Goal: Transaction & Acquisition: Purchase product/service

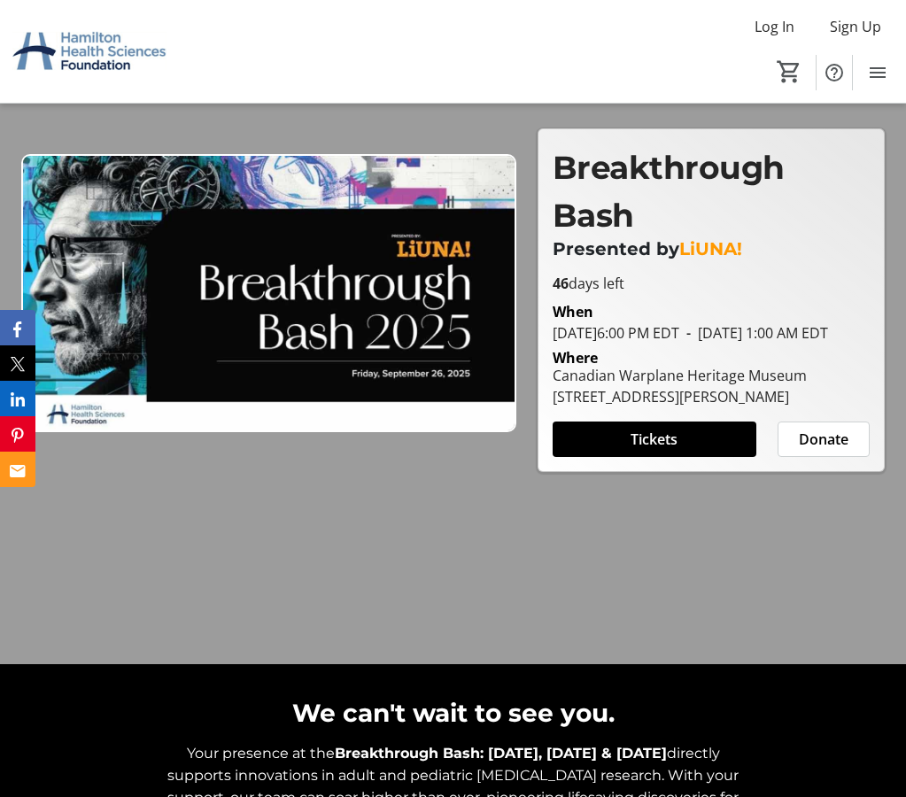
scroll to position [221, 0]
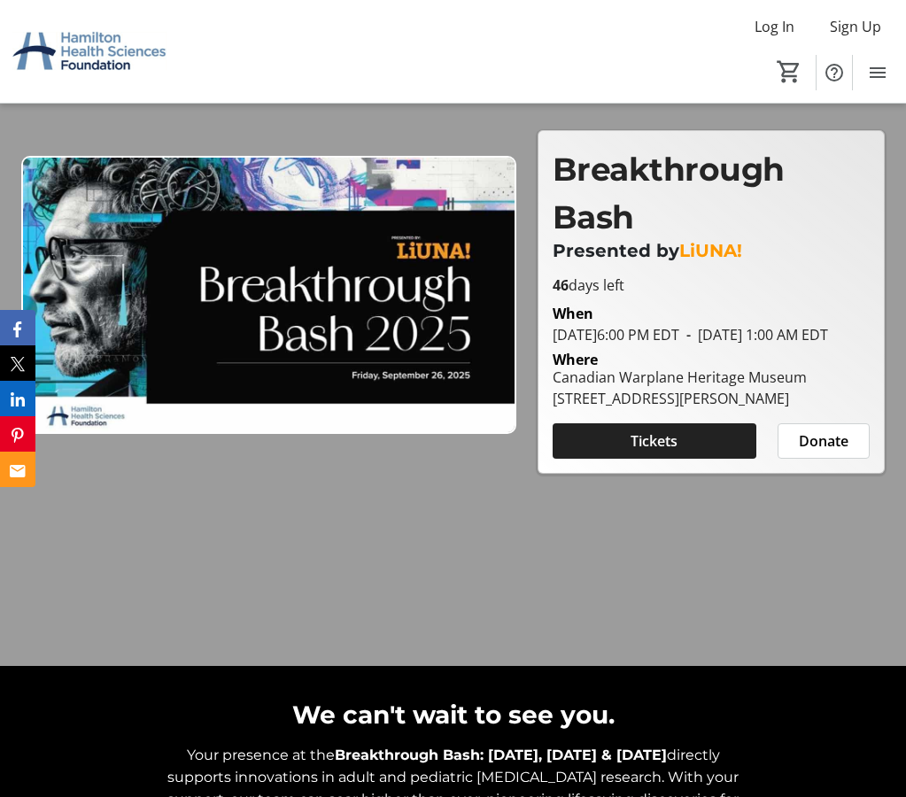
click at [651, 452] on span "Tickets" at bounding box center [654, 440] width 47 height 21
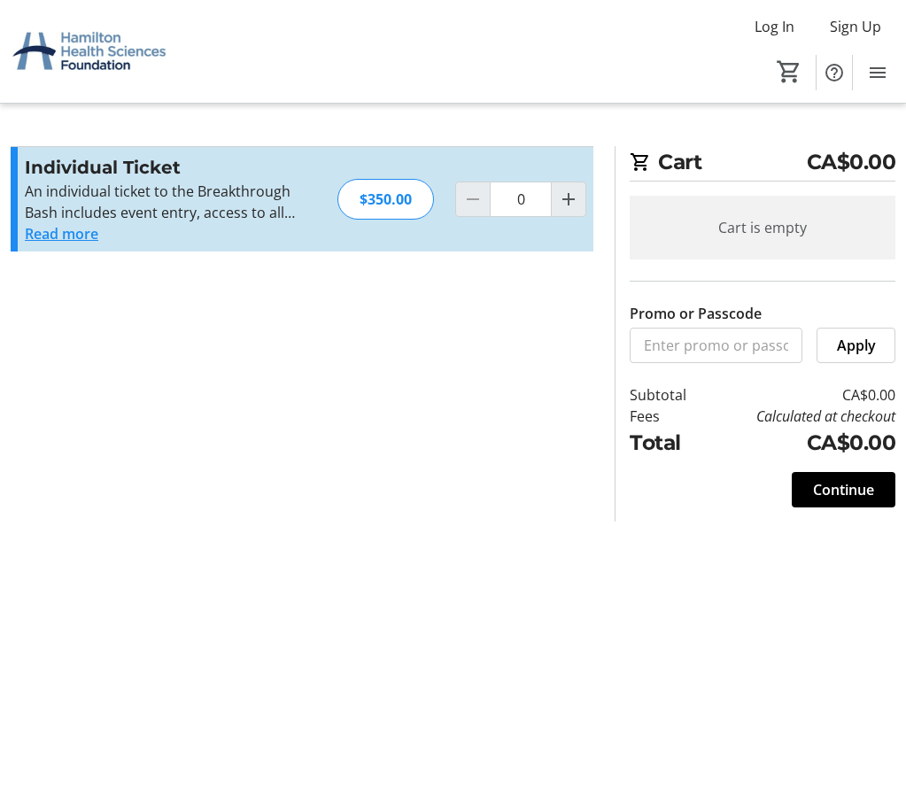
click at [87, 235] on button "Read more" at bounding box center [62, 233] width 74 height 21
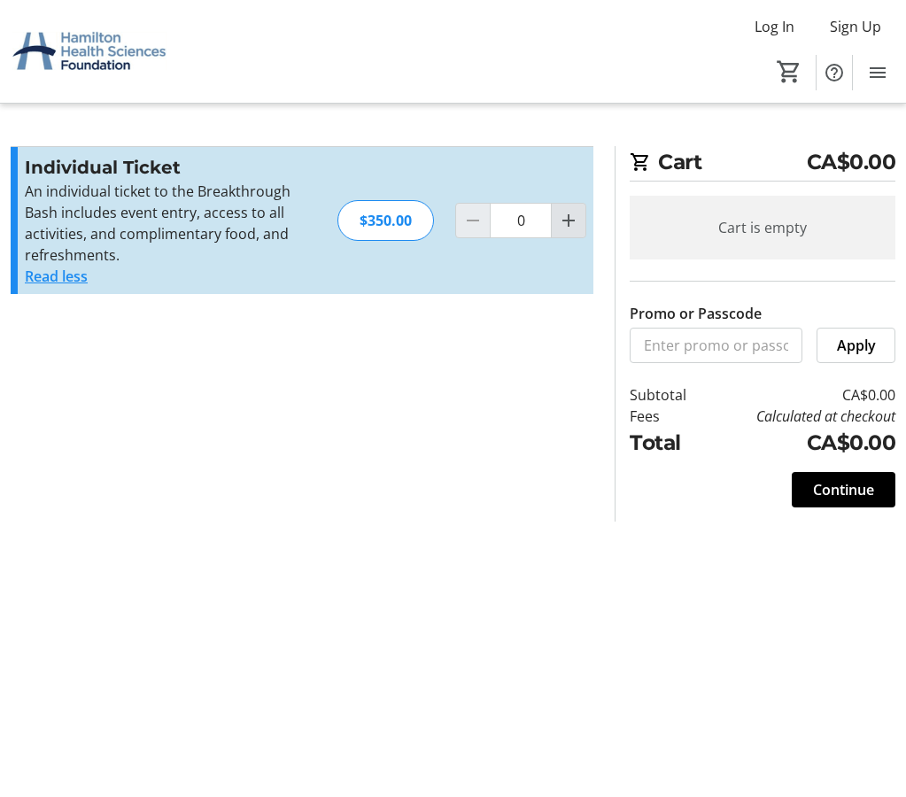
click at [571, 218] on mat-icon "Increment by one" at bounding box center [568, 220] width 21 height 21
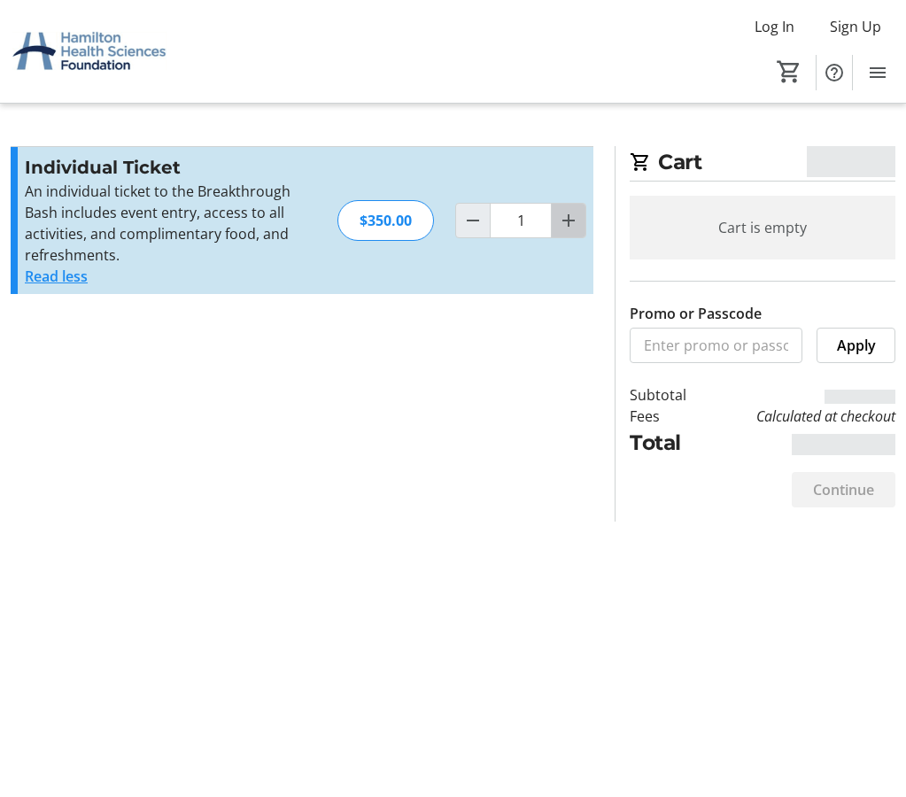
click at [571, 218] on mat-icon "Increment by one" at bounding box center [568, 220] width 21 height 21
type input "2"
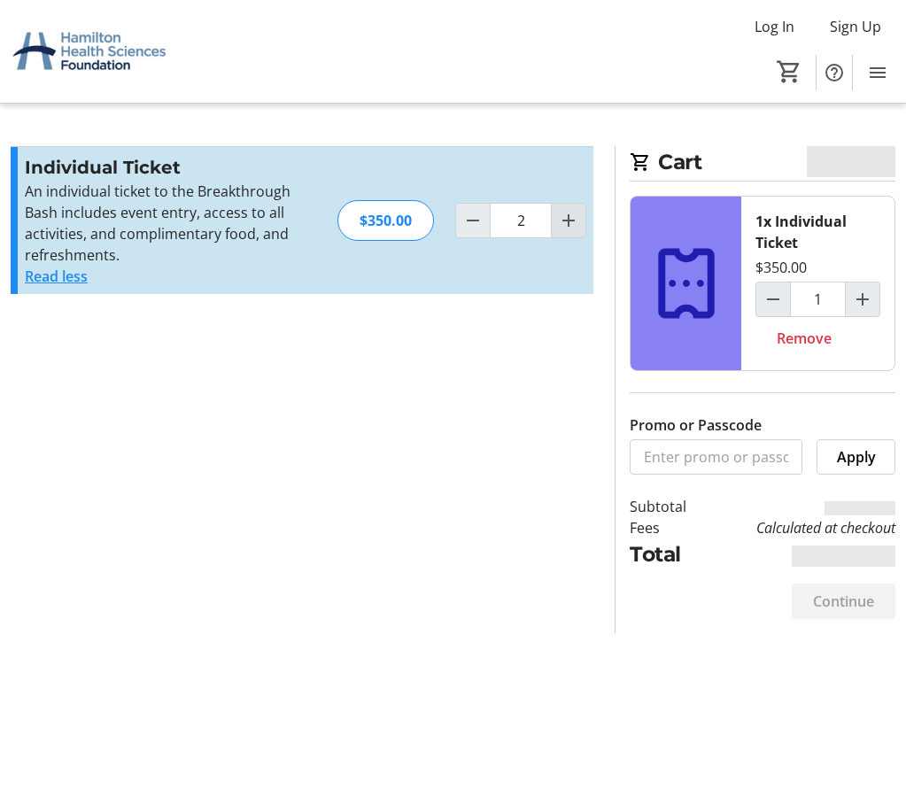
type input "2"
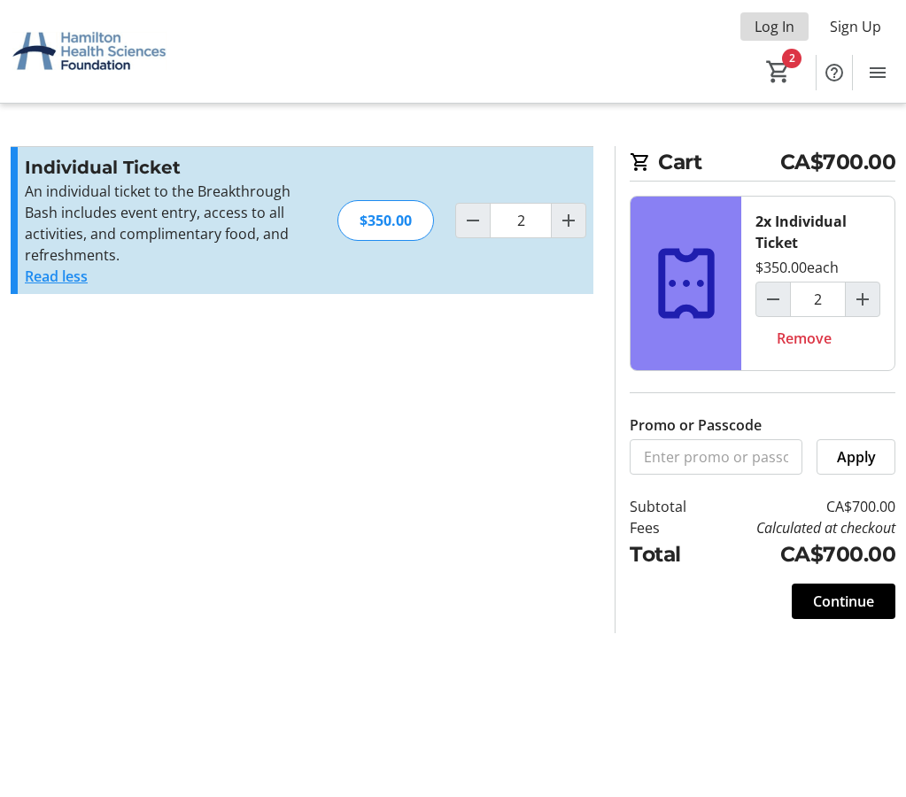
click at [774, 22] on span "Log In" at bounding box center [775, 26] width 40 height 21
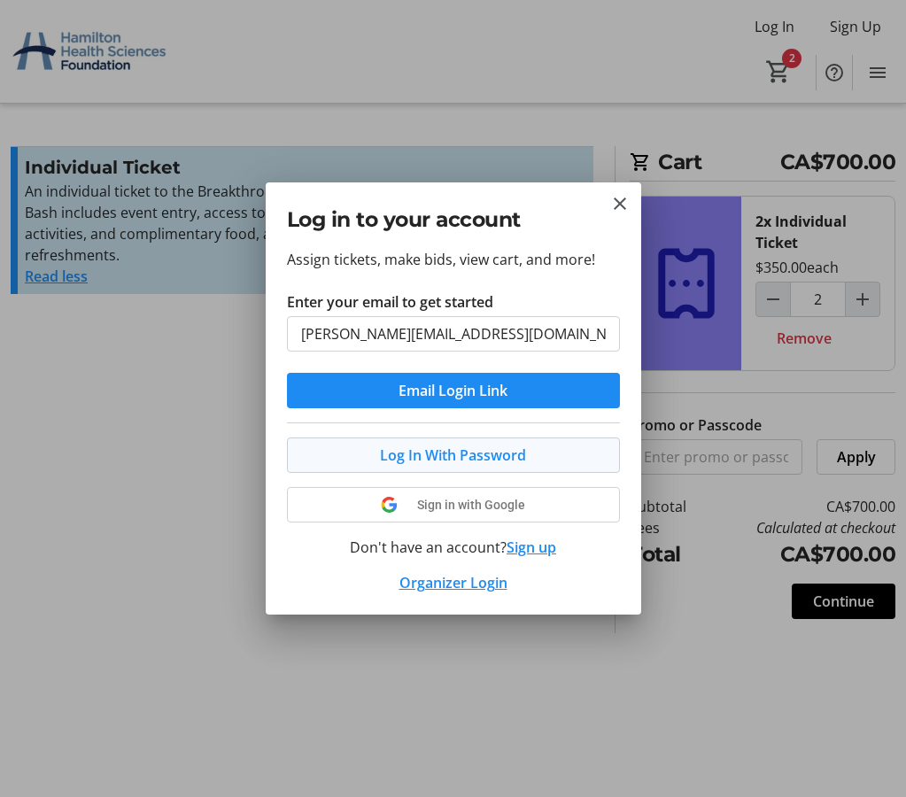
type input "[PERSON_NAME][EMAIL_ADDRESS][DOMAIN_NAME]"
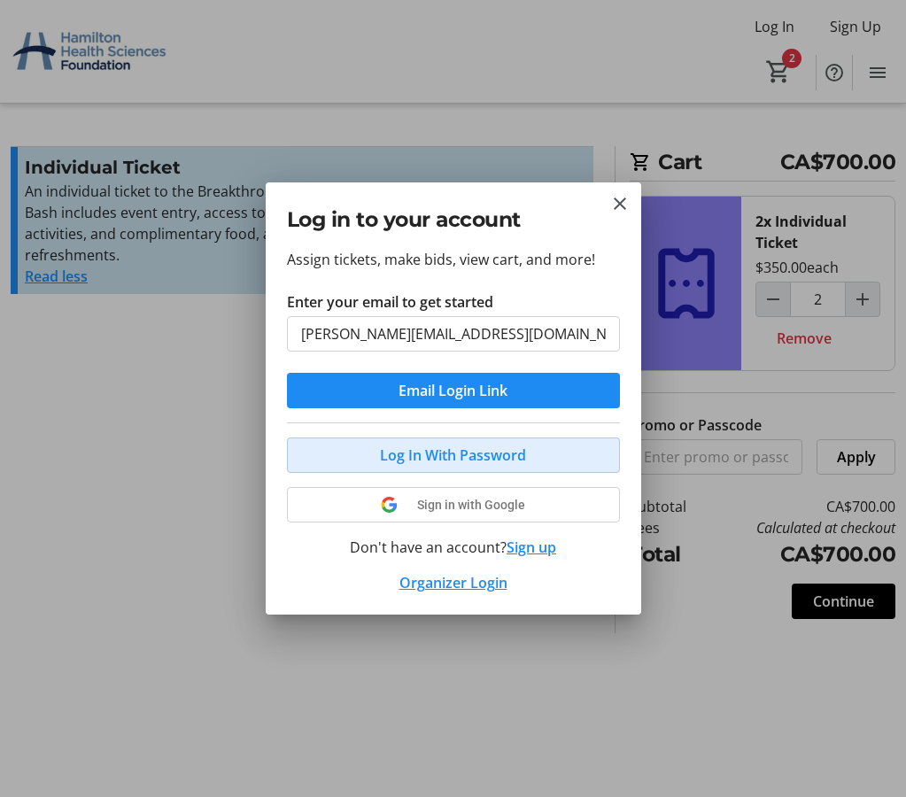
click at [422, 460] on span "Log In With Password" at bounding box center [453, 455] width 146 height 21
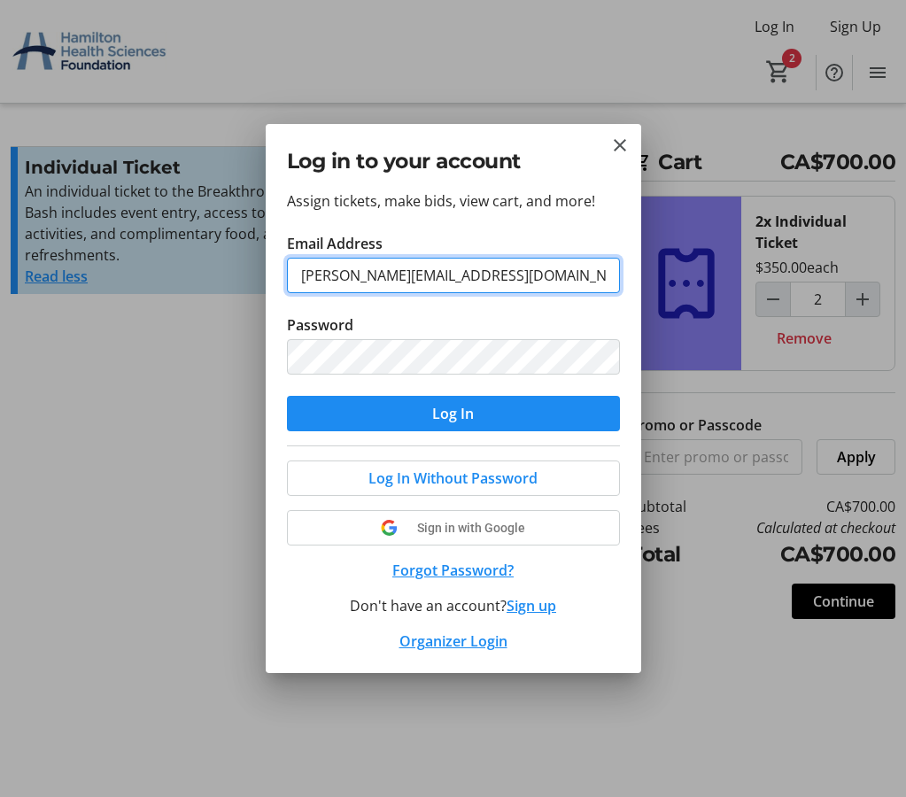
type input "[PERSON_NAME][EMAIL_ADDRESS][DOMAIN_NAME]"
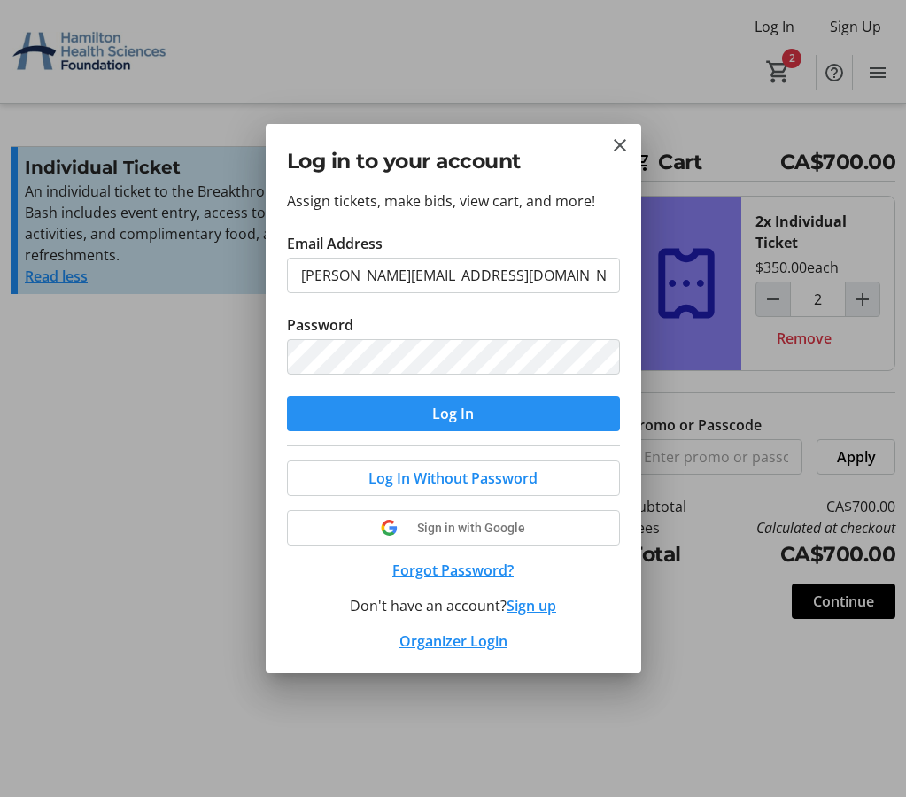
click at [450, 409] on span "Log In" at bounding box center [453, 413] width 42 height 21
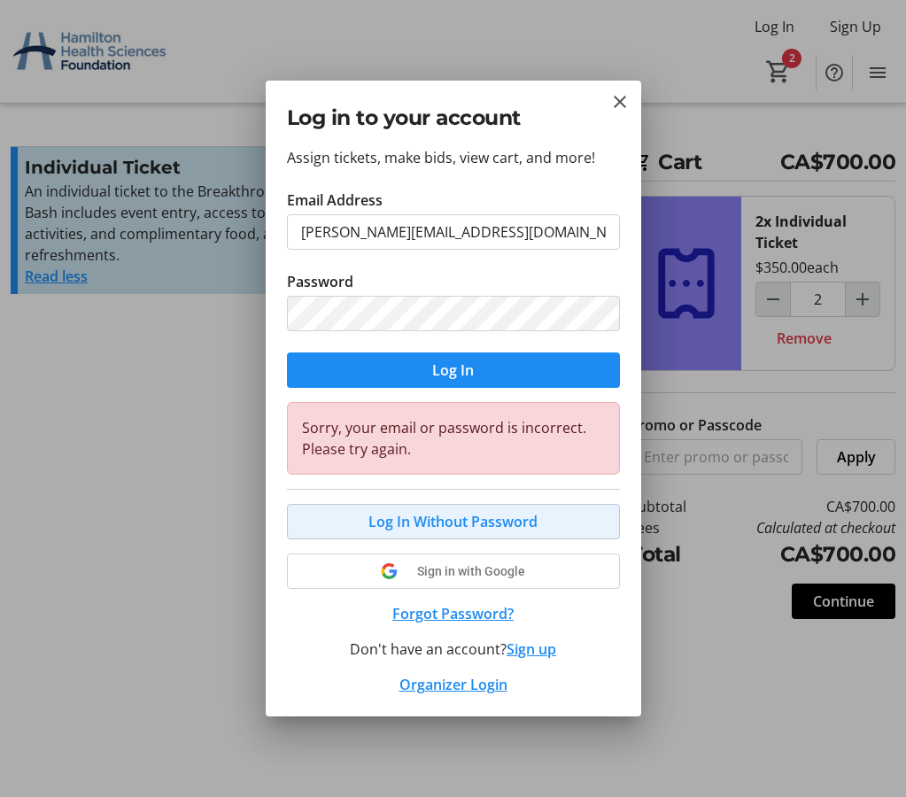
click at [454, 525] on span "Log In Without Password" at bounding box center [452, 521] width 169 height 21
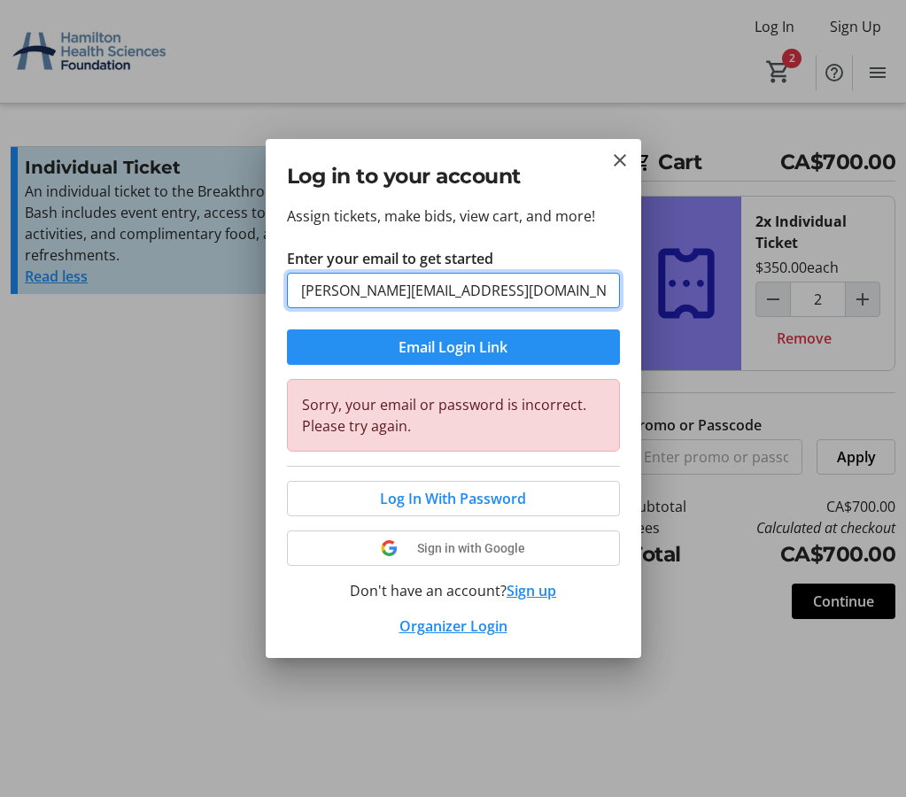
type input "[PERSON_NAME][EMAIL_ADDRESS][DOMAIN_NAME]"
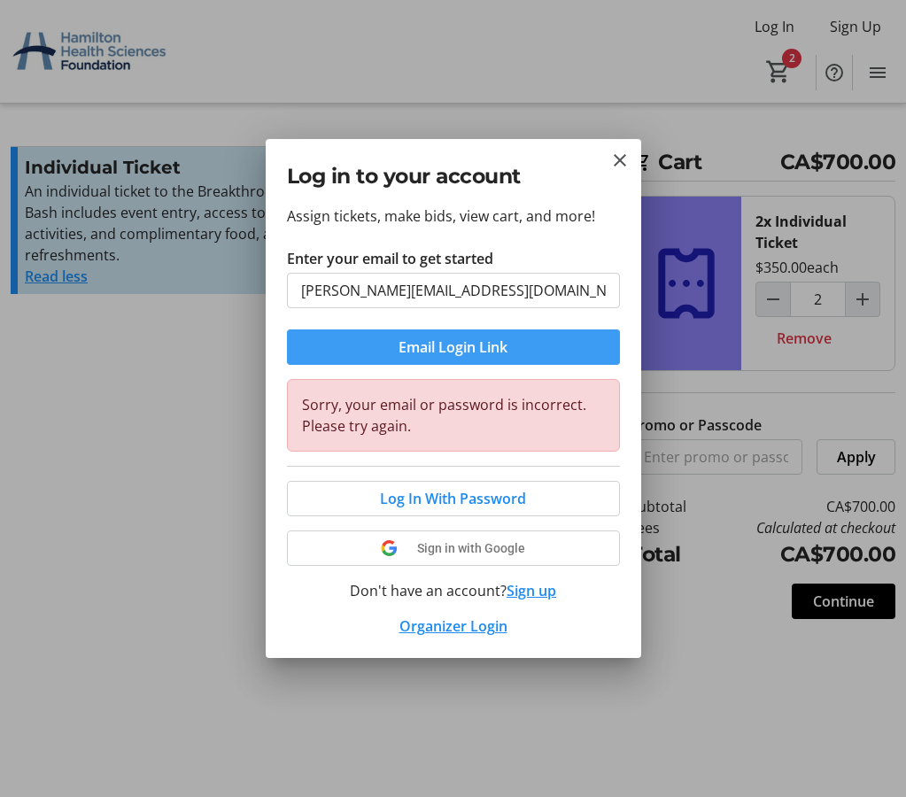
click at [446, 350] on span "Email Login Link" at bounding box center [453, 347] width 109 height 21
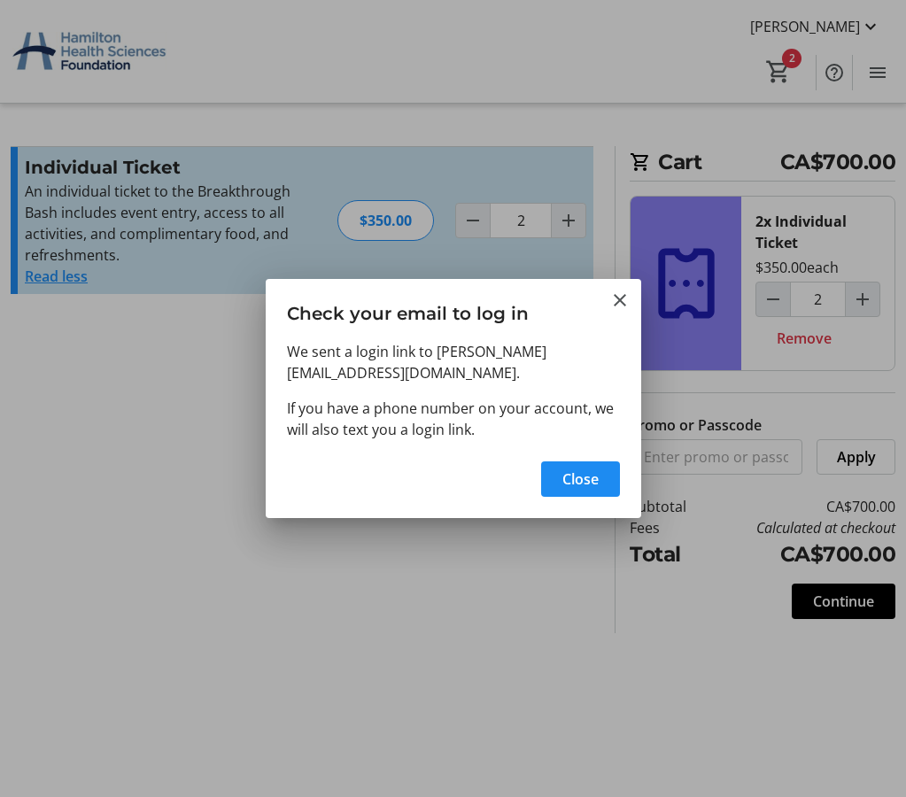
type input "0"
